Goal: Task Accomplishment & Management: Use online tool/utility

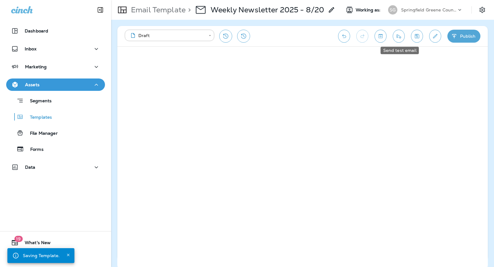
click at [399, 34] on icon "Send test email" at bounding box center [399, 36] width 6 height 6
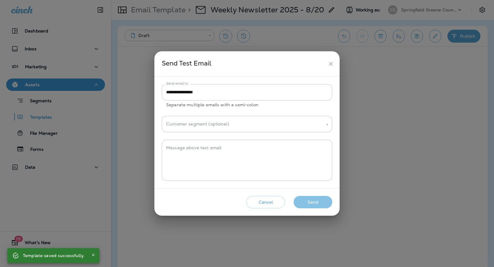
click at [318, 208] on button "Send" at bounding box center [313, 202] width 39 height 13
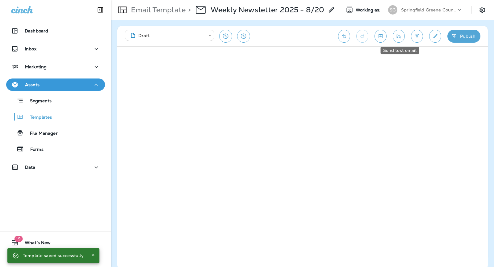
click at [399, 36] on icon "Send test email" at bounding box center [399, 36] width 6 height 6
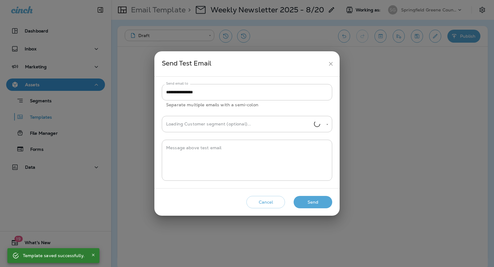
click at [307, 201] on button "Send" at bounding box center [313, 202] width 39 height 13
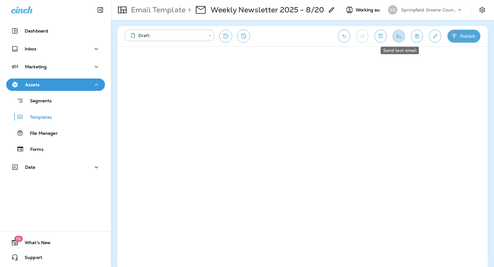
click at [400, 39] on icon "Send test email" at bounding box center [399, 36] width 6 height 6
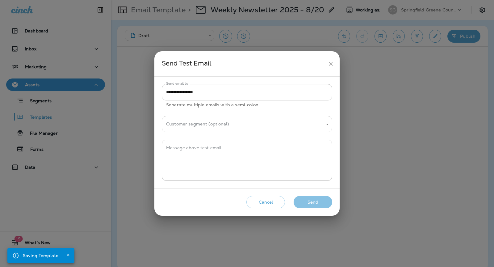
click at [316, 202] on button "Send" at bounding box center [313, 202] width 39 height 13
